Goal: Information Seeking & Learning: Learn about a topic

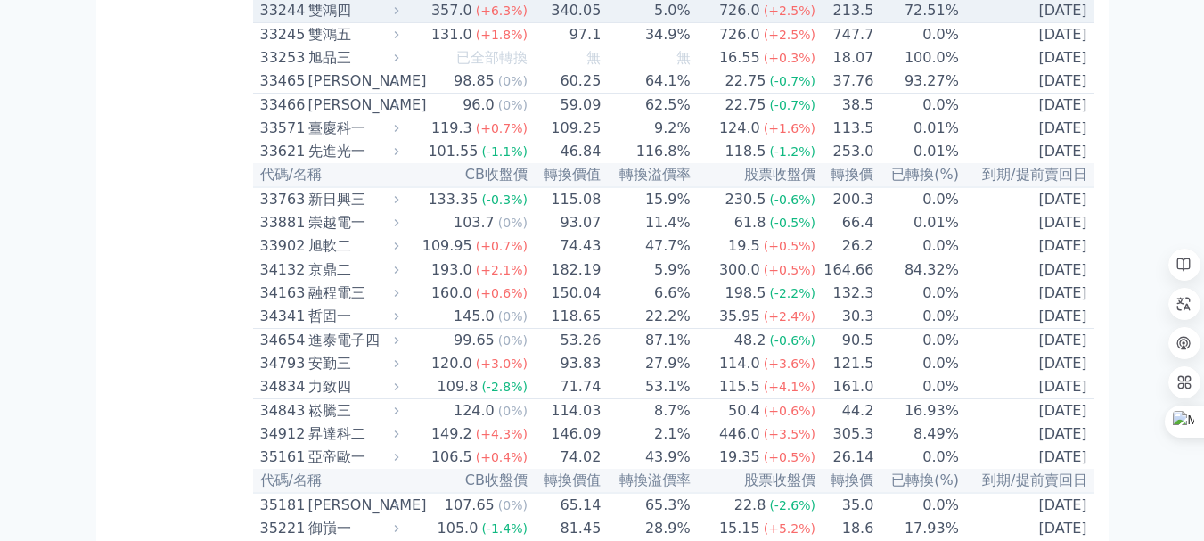
scroll to position [3477, 0]
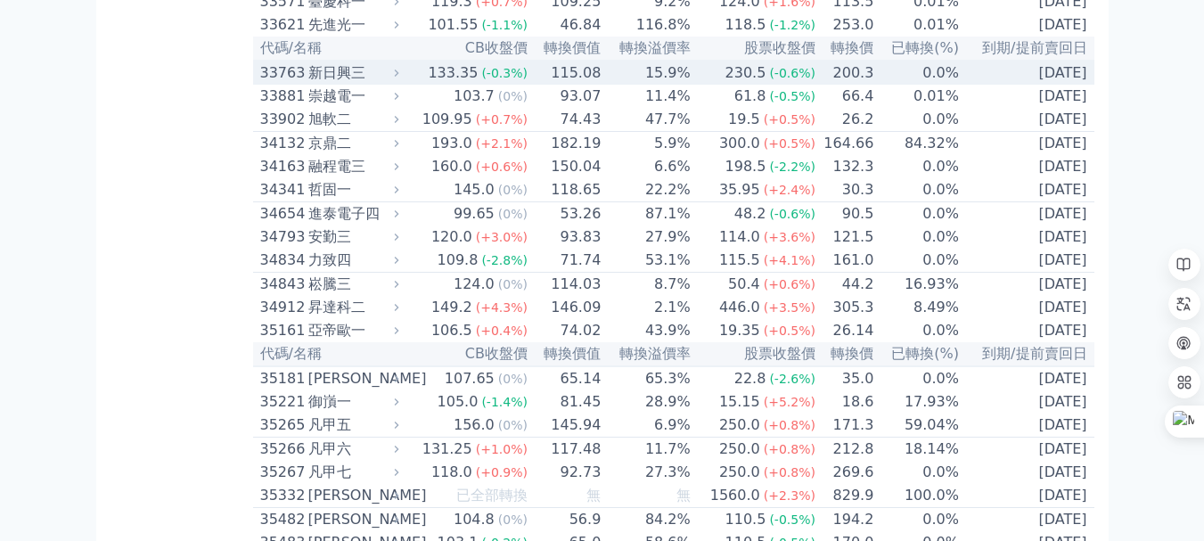
click at [320, 84] on div "新日興三" at bounding box center [351, 72] width 87 height 21
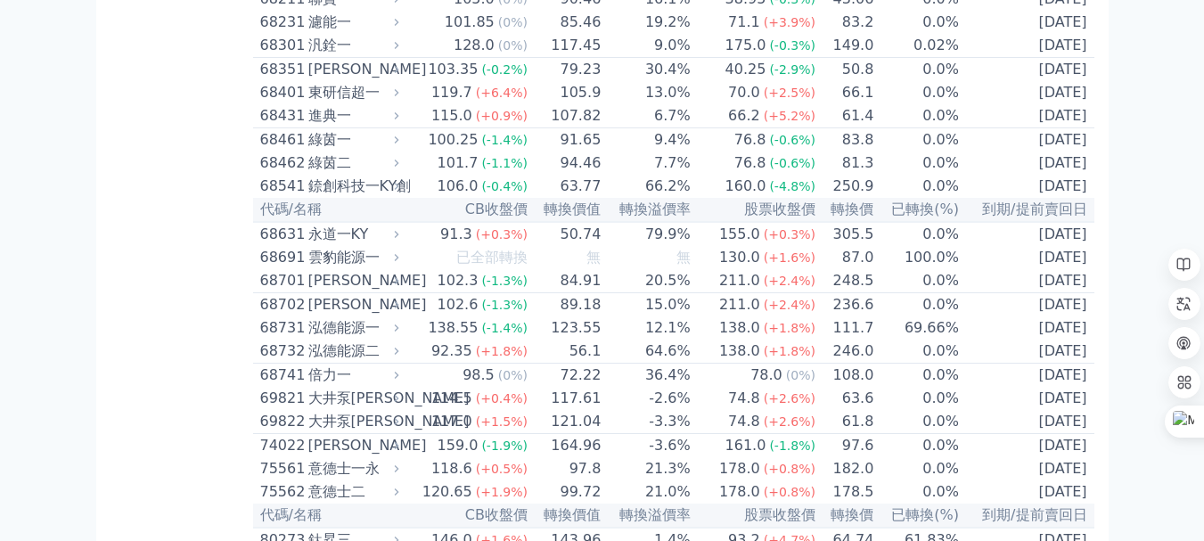
scroll to position [9718, 0]
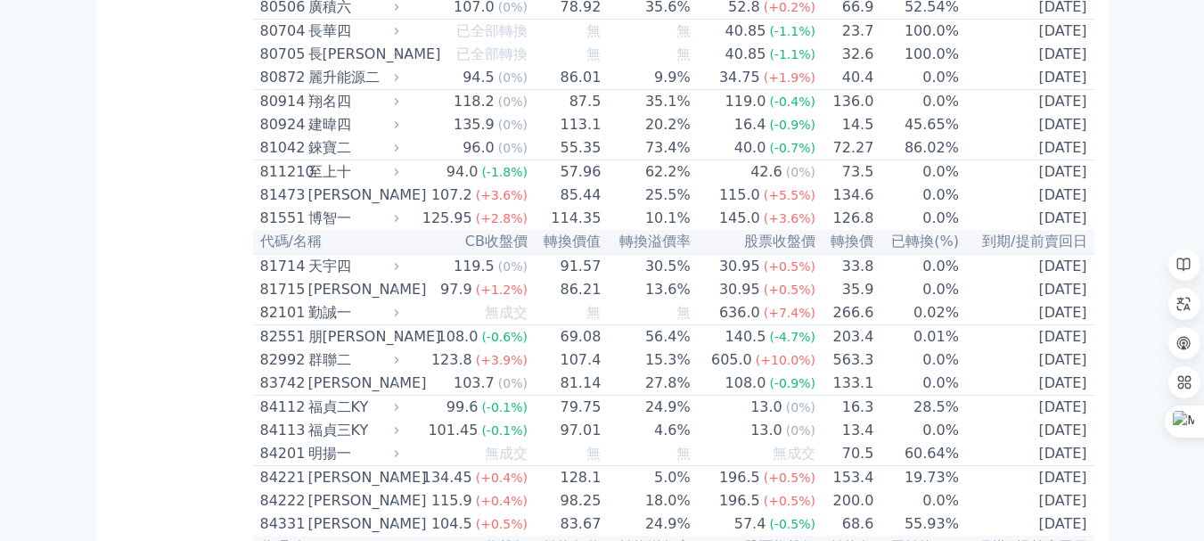
scroll to position [9807, 0]
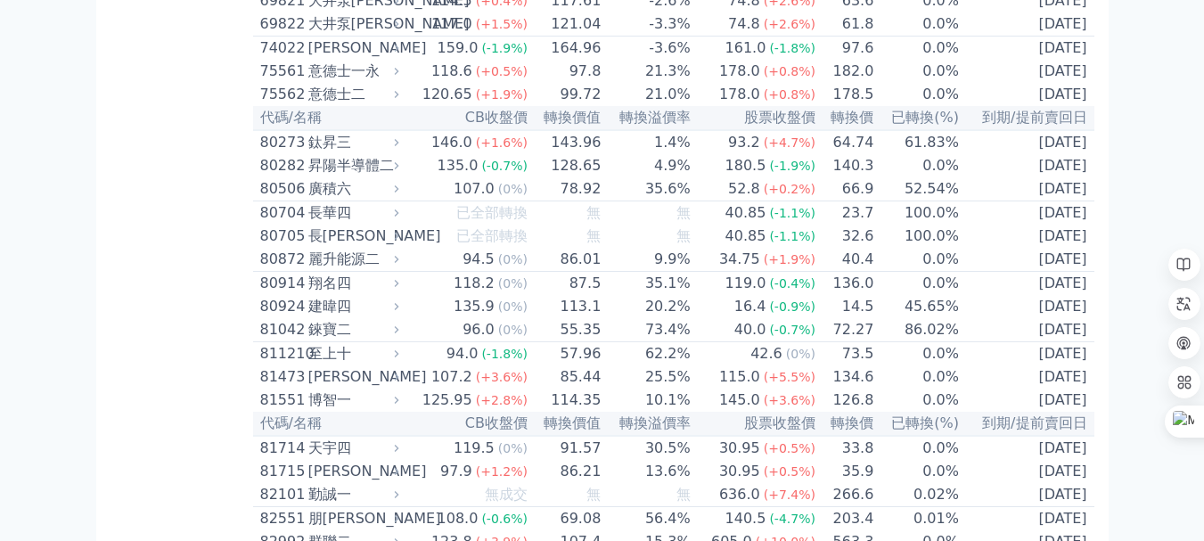
scroll to position [9896, 0]
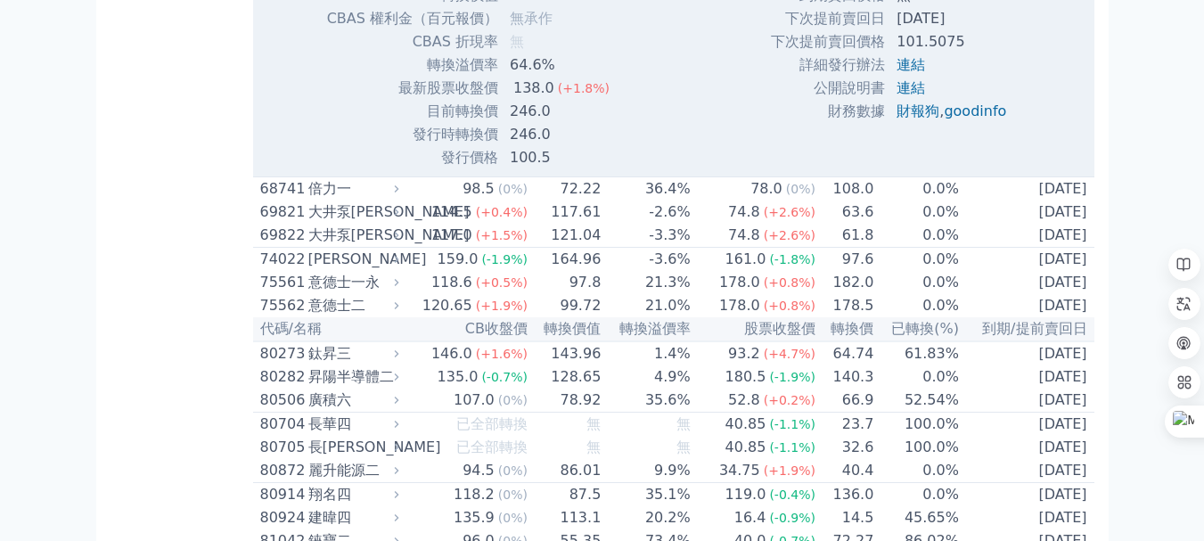
scroll to position [9807, 0]
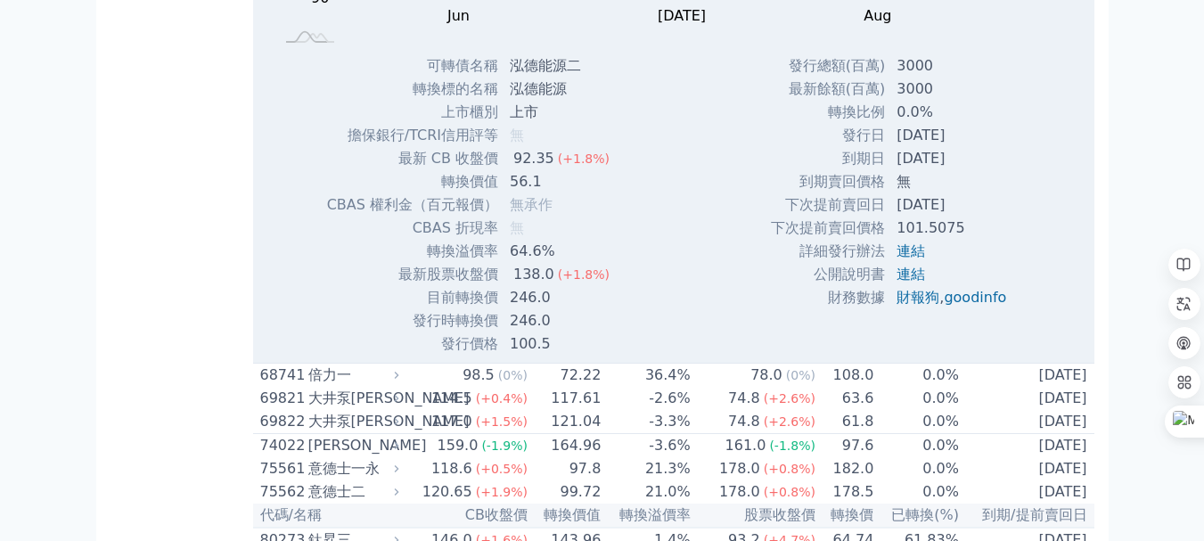
scroll to position [9896, 0]
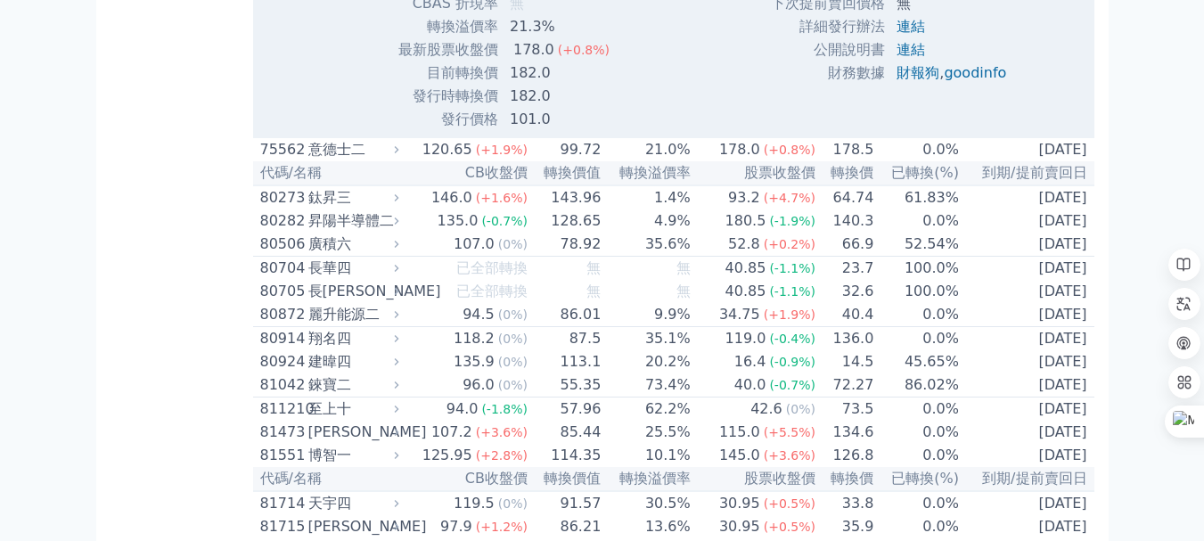
scroll to position [9985, 0]
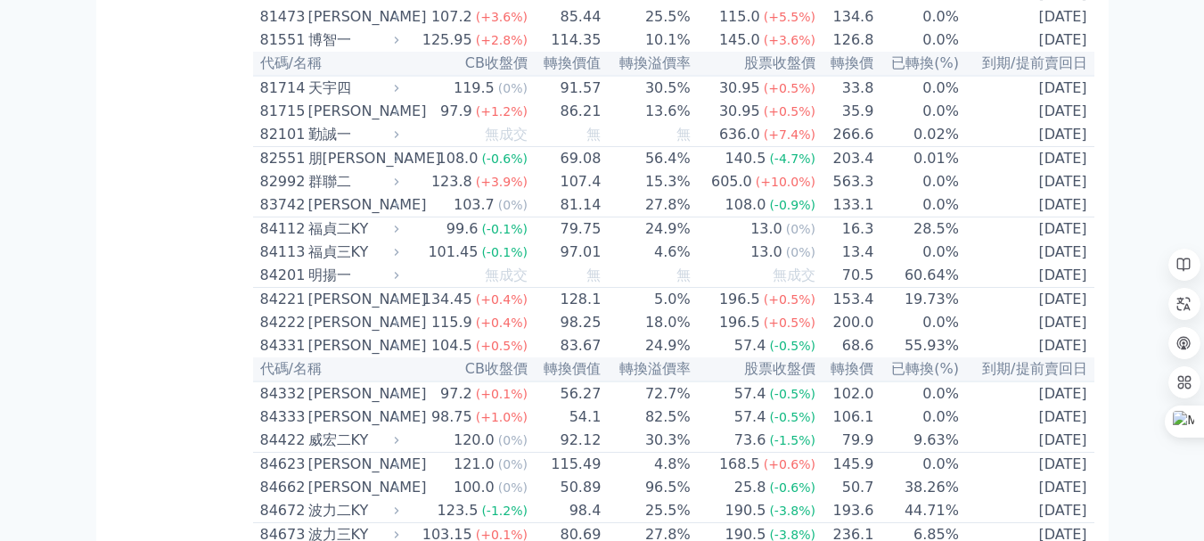
scroll to position [10074, 0]
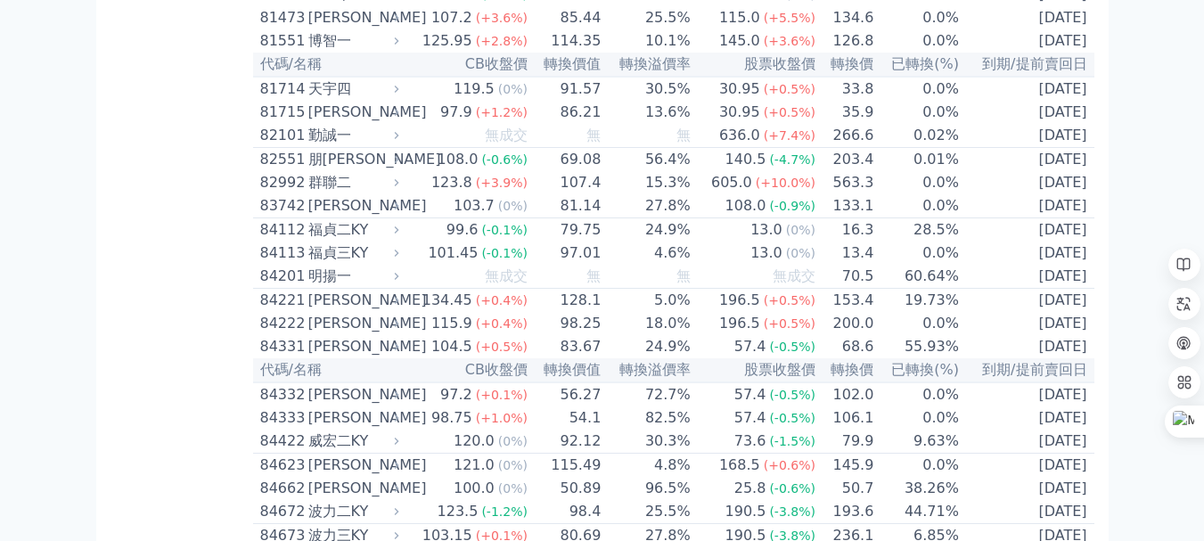
scroll to position [10431, 0]
